Goal: Task Accomplishment & Management: Manage account settings

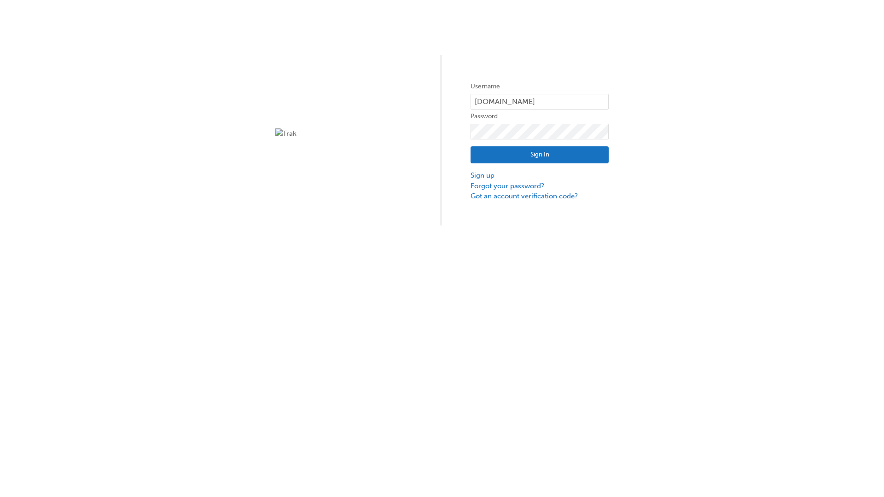
type input "test.e2e.user31"
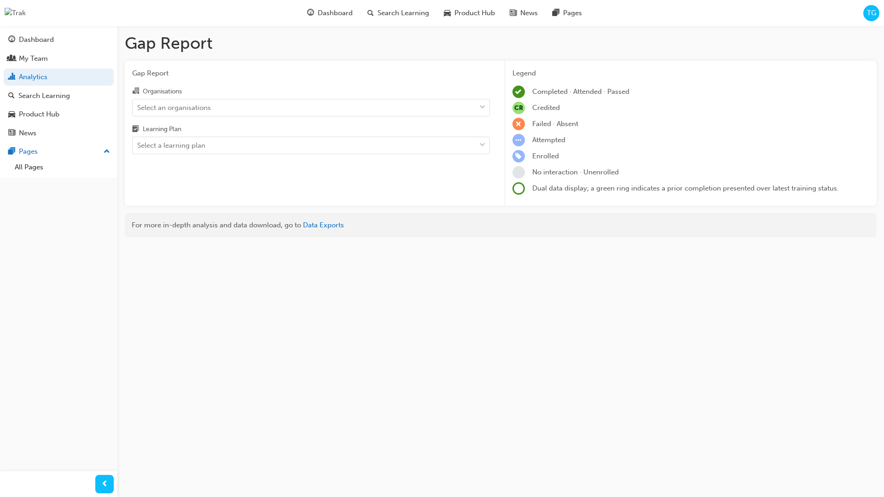
click at [138, 108] on input "Organisations Select an organisations" at bounding box center [137, 107] width 1 height 8
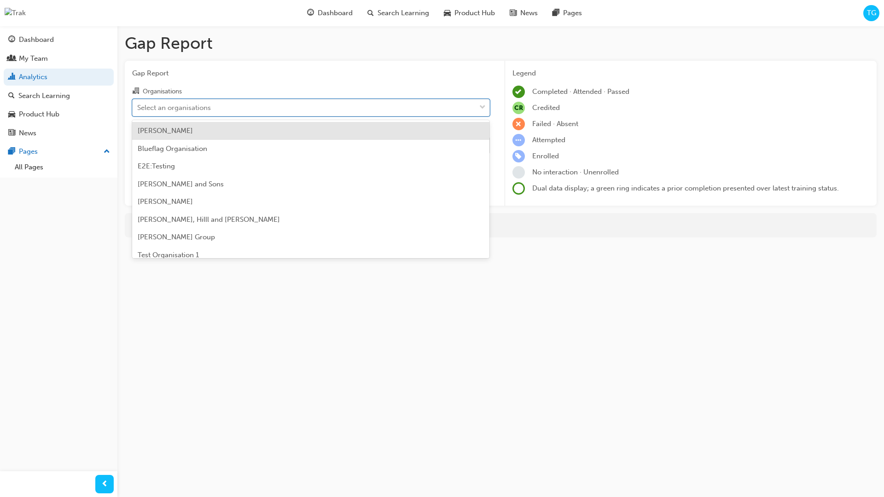
click at [138, 146] on input "Learning Plan Select a learning plan" at bounding box center [137, 145] width 1 height 8
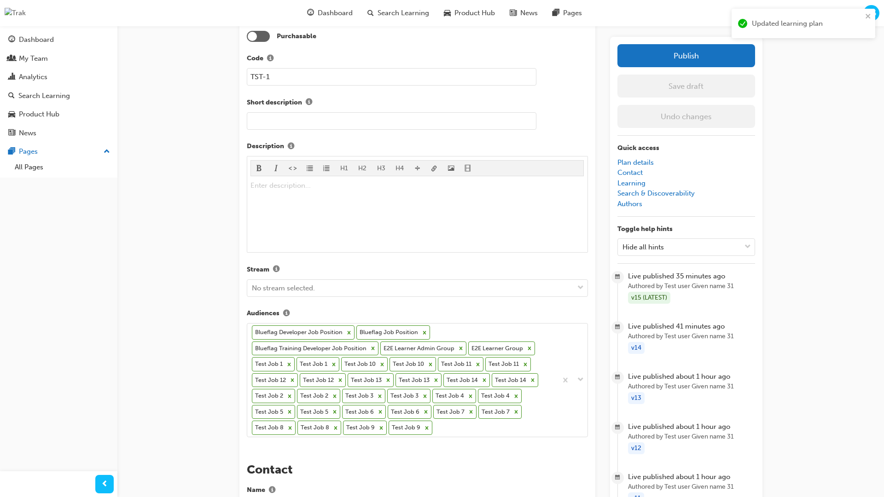
scroll to position [279, 0]
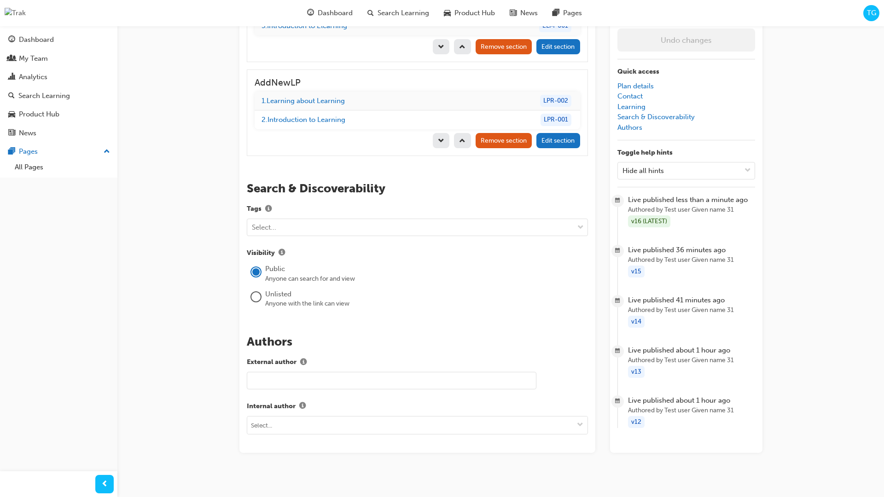
scroll to position [1083, 0]
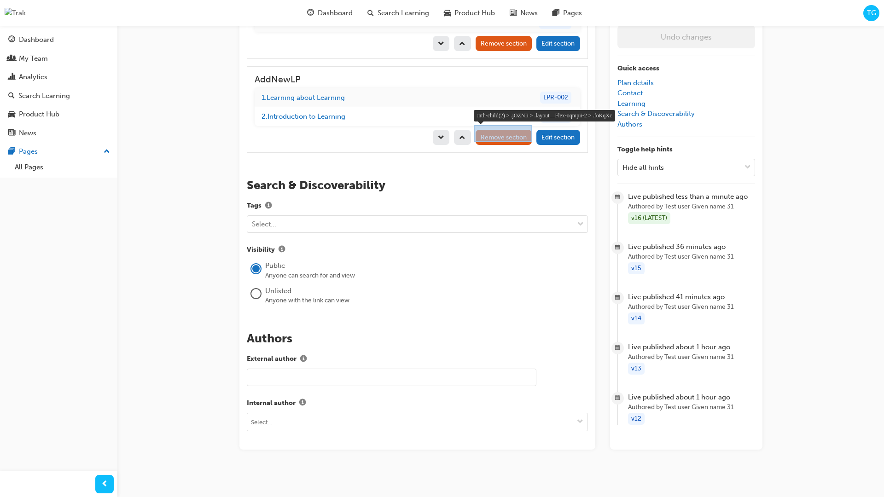
click at [529, 137] on div at bounding box center [503, 133] width 58 height 17
click at [500, 140] on button "Remove section" at bounding box center [504, 137] width 57 height 15
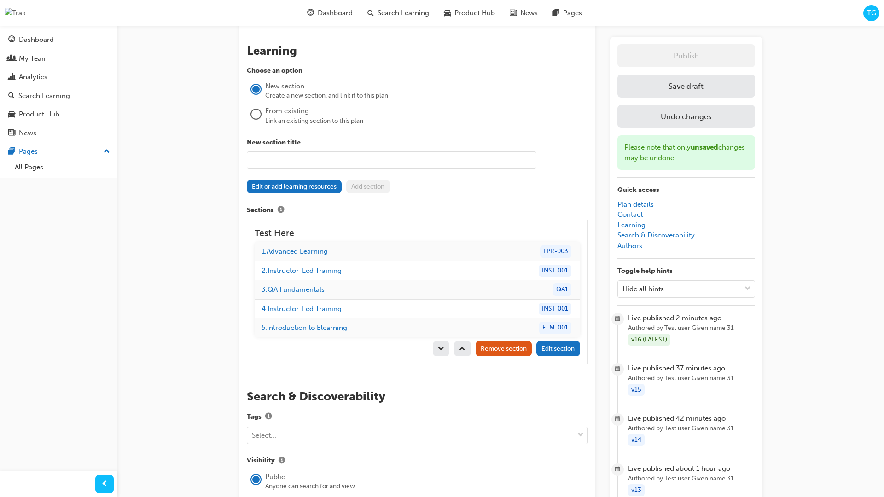
scroll to position [764, 0]
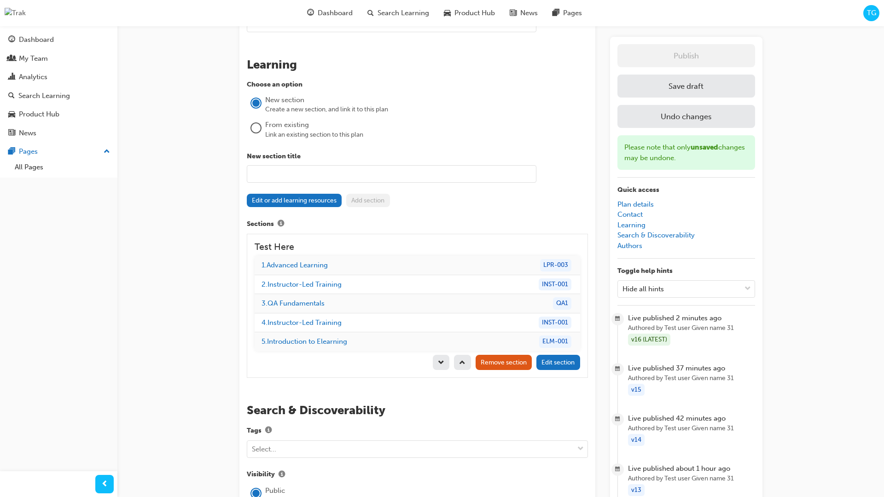
click at [720, 91] on button "Save draft" at bounding box center [687, 86] width 138 height 23
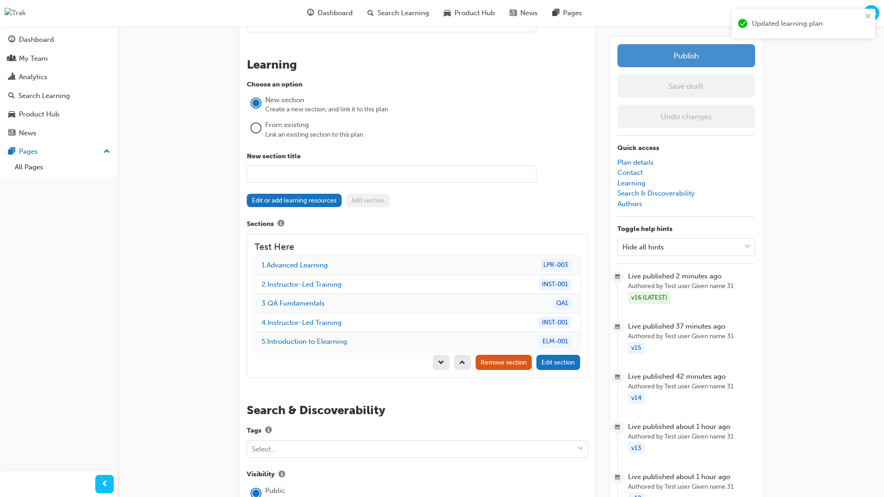
click at [702, 51] on button "Publish" at bounding box center [687, 55] width 138 height 23
